Goal: Task Accomplishment & Management: Use online tool/utility

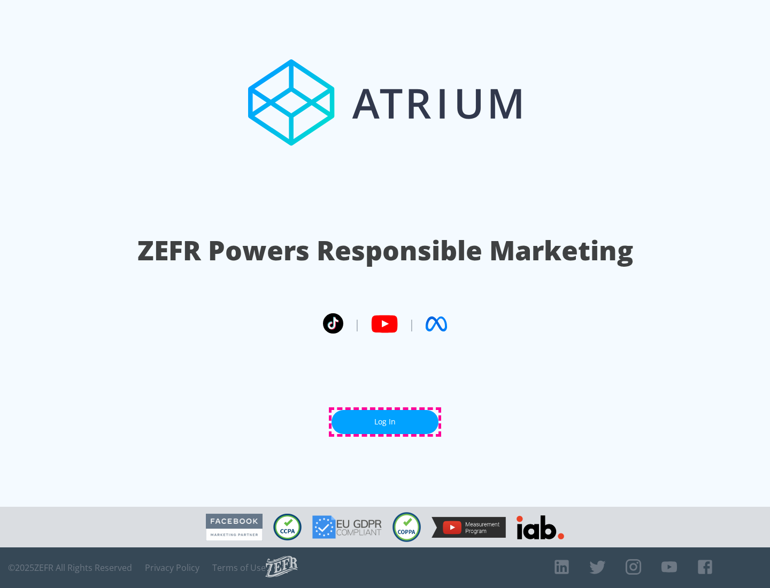
click at [385, 422] on link "Log In" at bounding box center [384, 422] width 107 height 24
